Goal: Information Seeking & Learning: Find specific fact

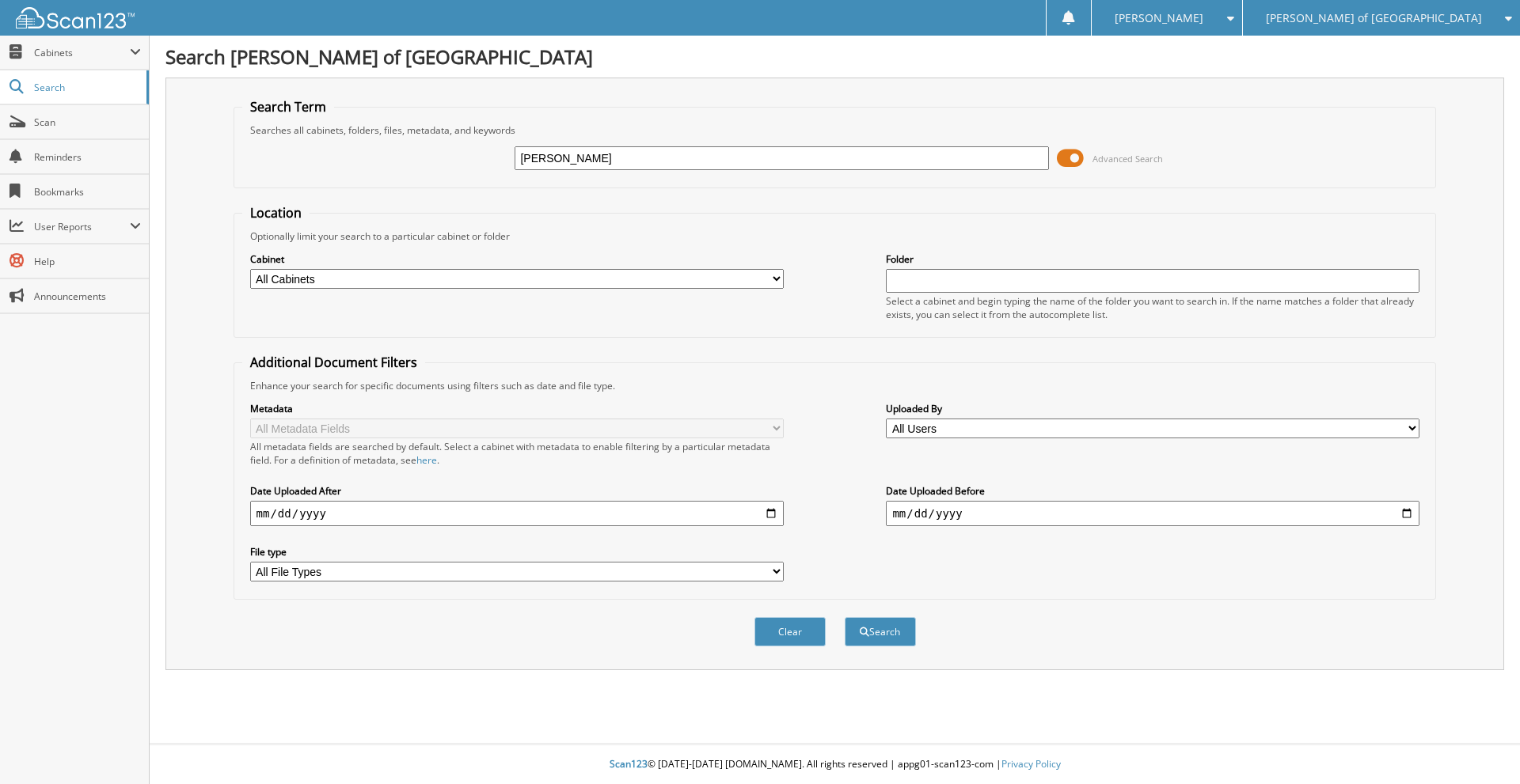
type input "TAYLAR WILSON"
click at [844, 617] on button "Search" at bounding box center [880, 631] width 71 height 30
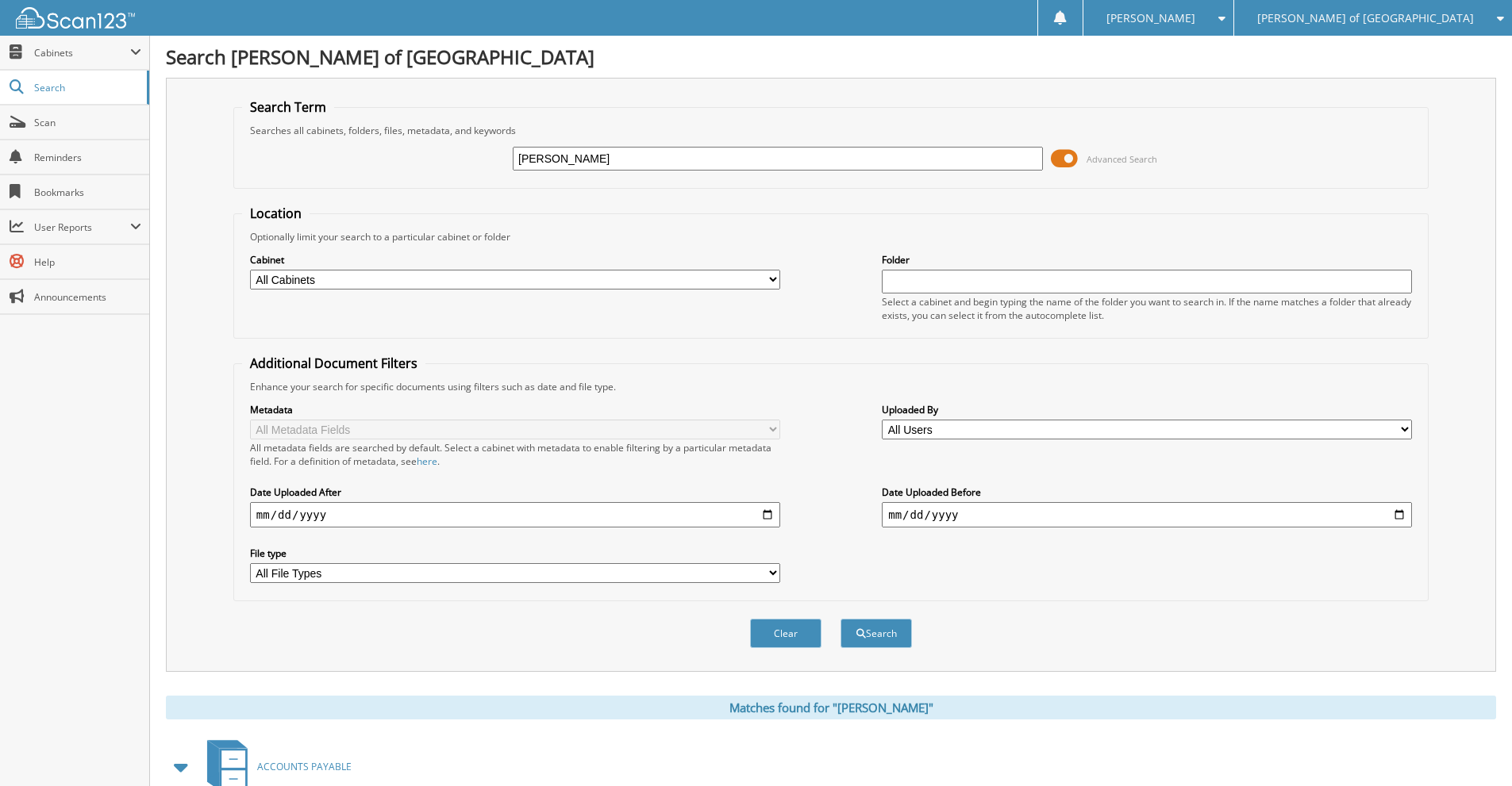
scroll to position [783, 0]
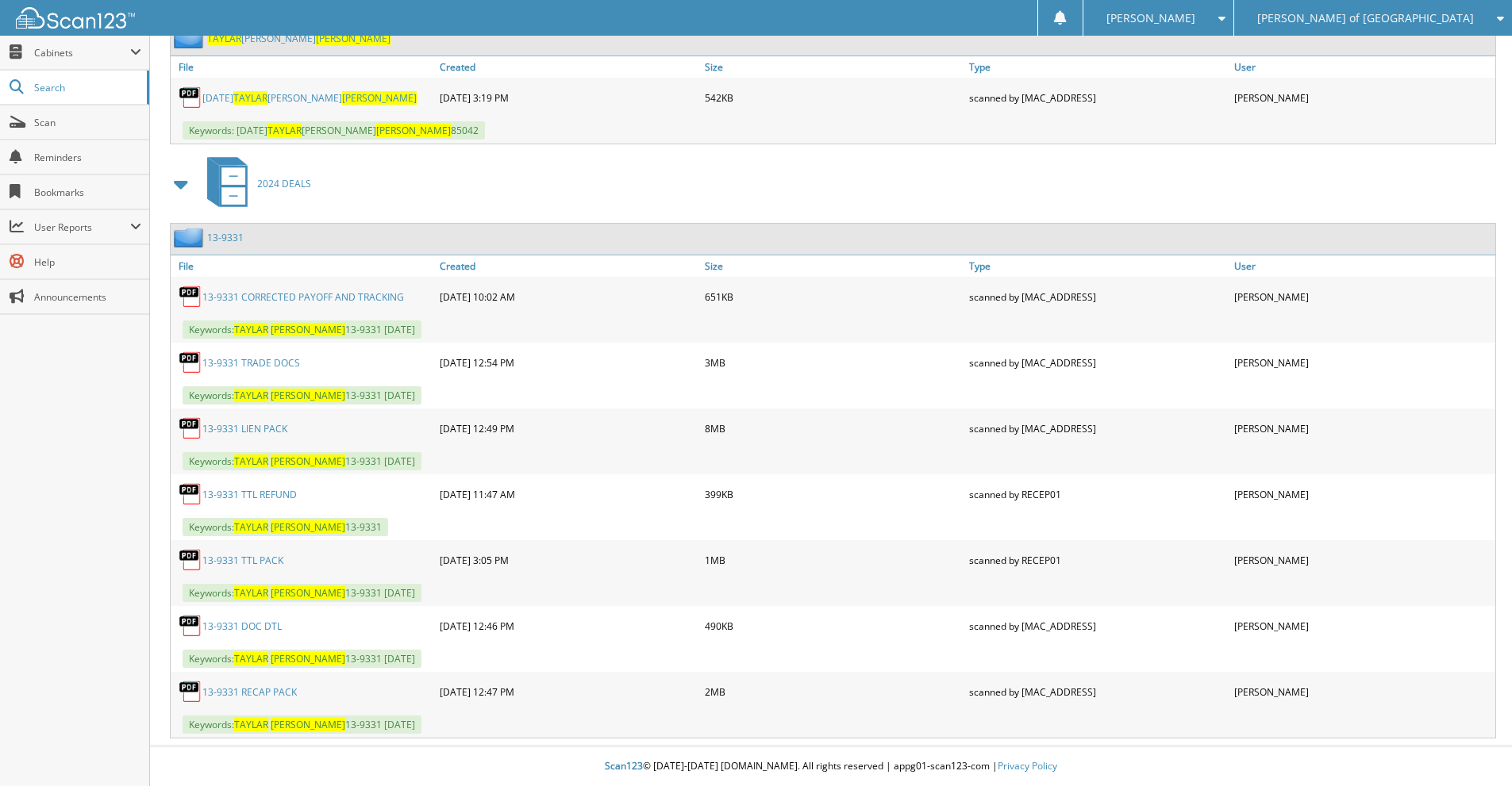
click at [257, 689] on link "13-9331 RECAP PACK" at bounding box center [249, 692] width 95 height 14
click at [1428, 19] on span "[PERSON_NAME] of [GEOGRAPHIC_DATA]" at bounding box center [1366, 18] width 216 height 9
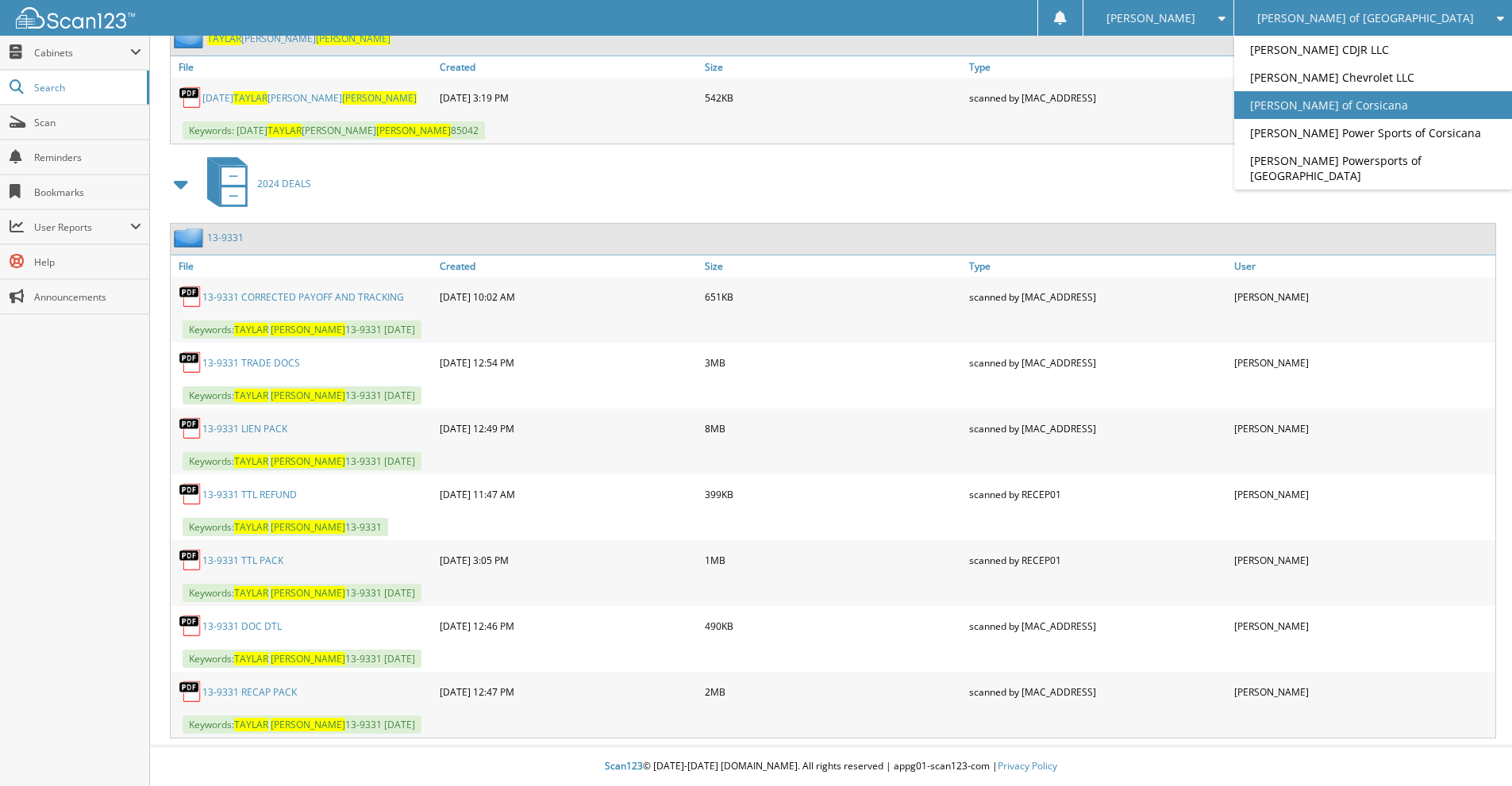
click at [1423, 112] on link "[PERSON_NAME] of Corsicana" at bounding box center [1373, 105] width 278 height 28
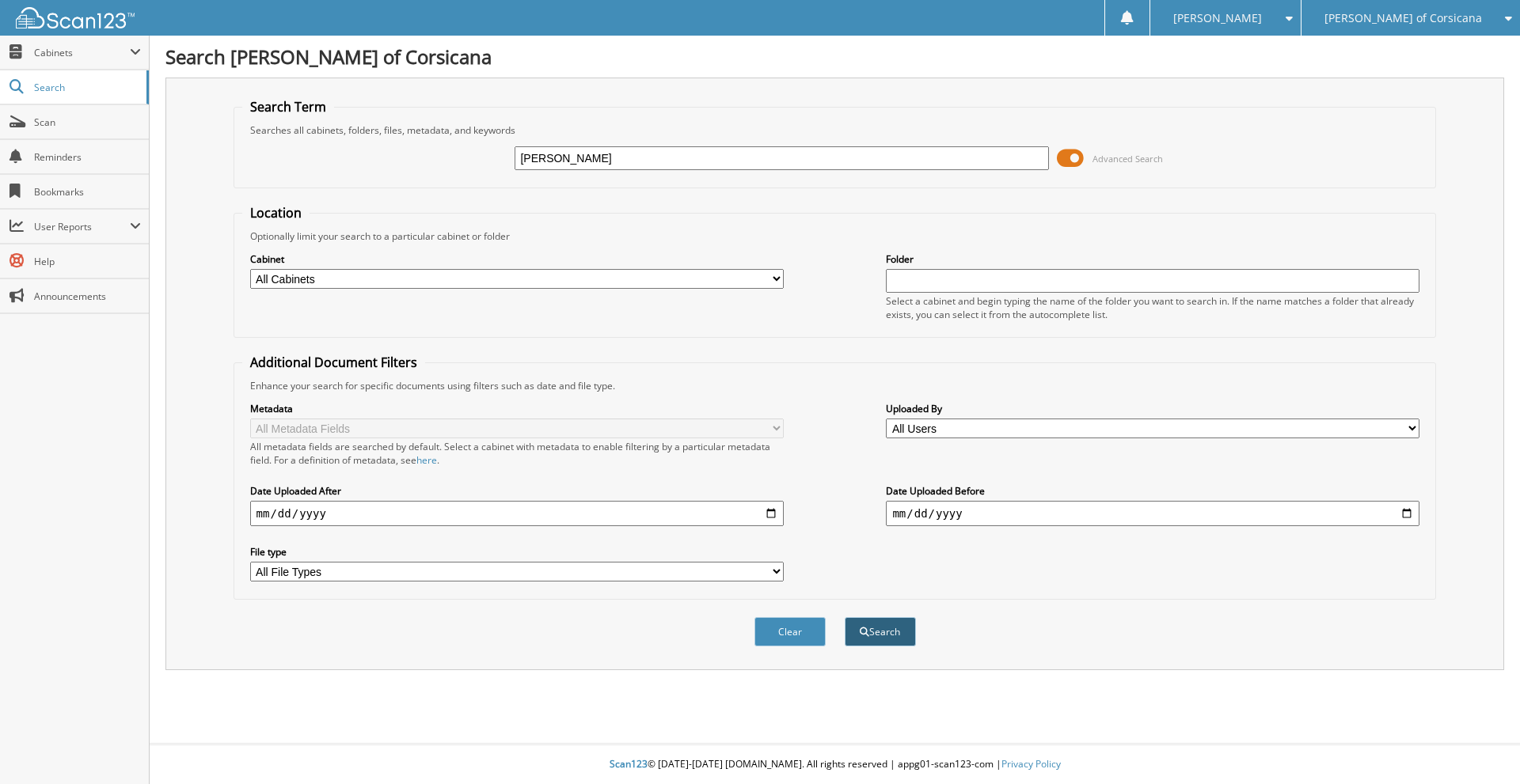
type input "[PERSON_NAME]"
click at [885, 635] on button "Search" at bounding box center [880, 631] width 71 height 30
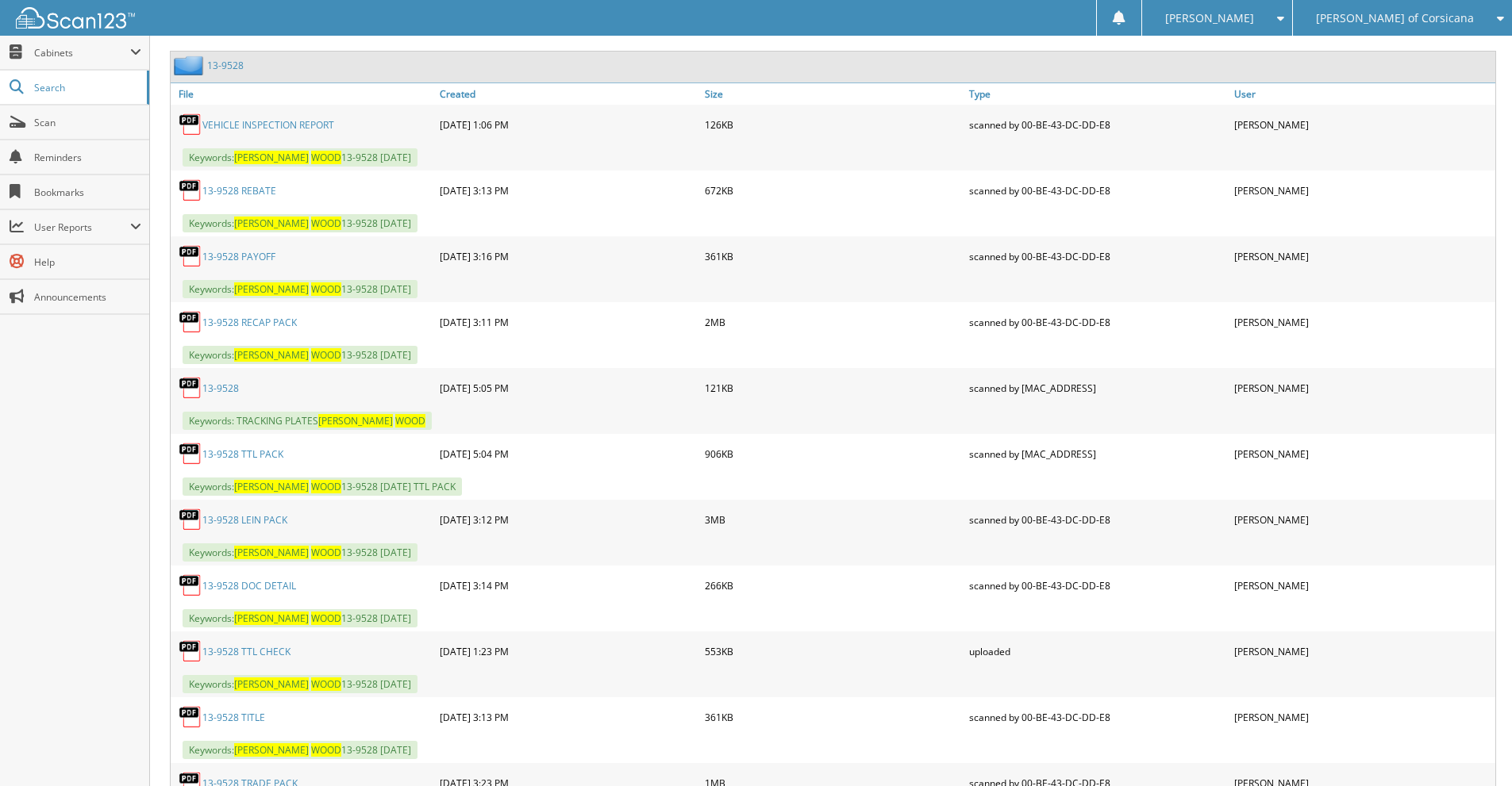
scroll to position [913, 0]
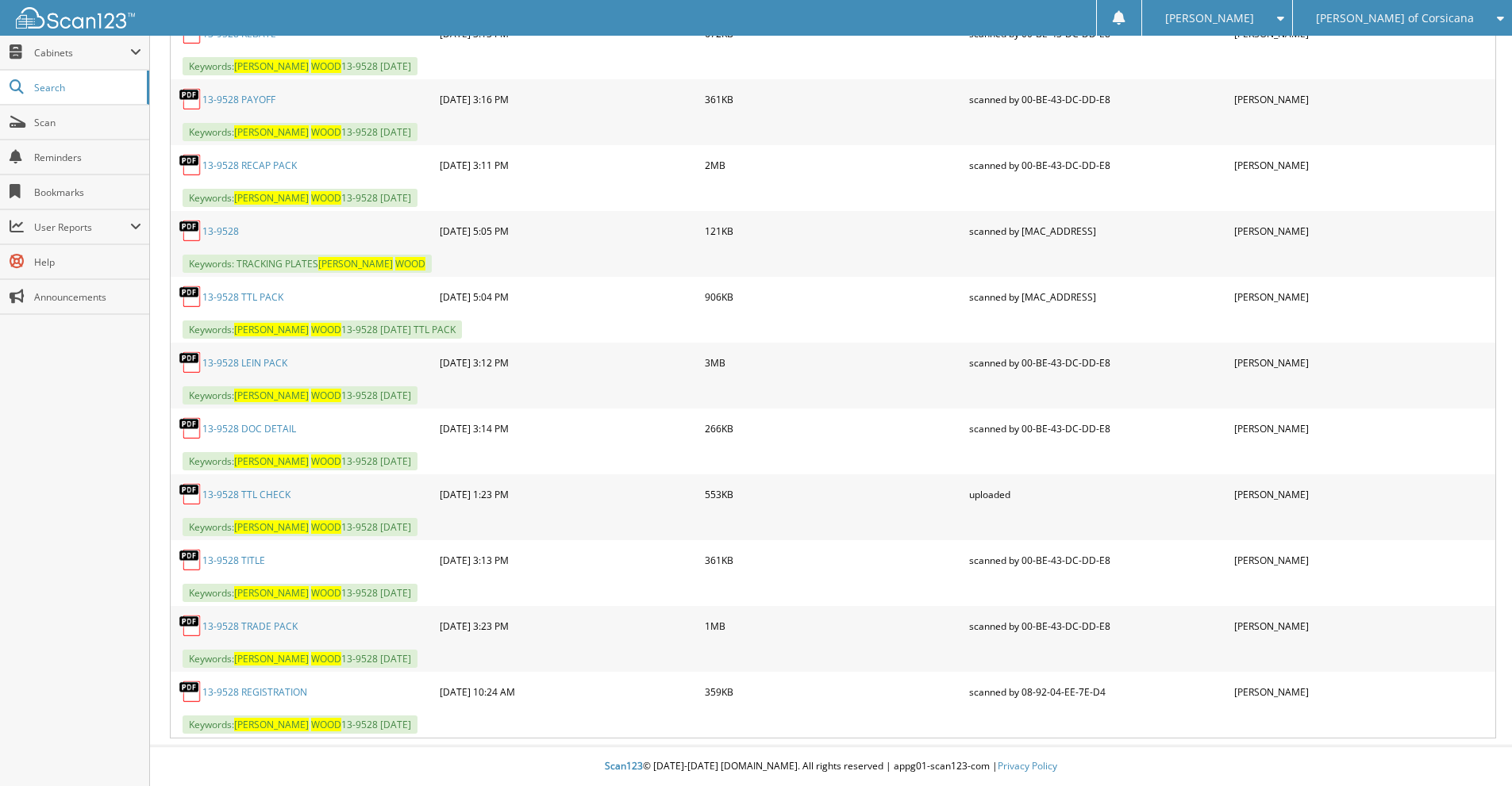
click at [272, 165] on link "13-9528 RECAP PACK" at bounding box center [249, 166] width 95 height 14
